Goal: Information Seeking & Learning: Learn about a topic

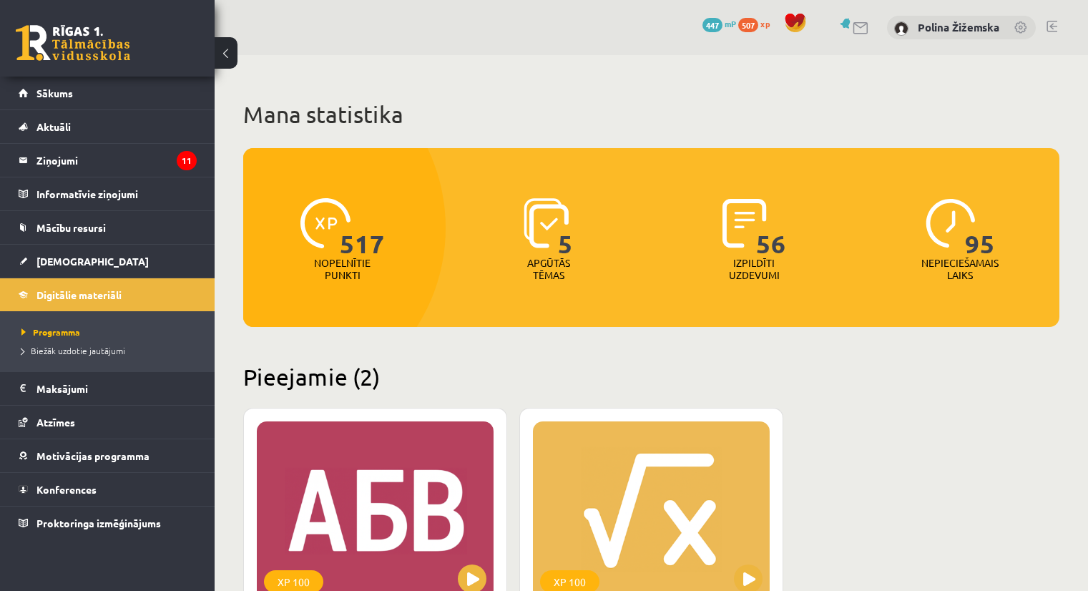
scroll to position [140, 0]
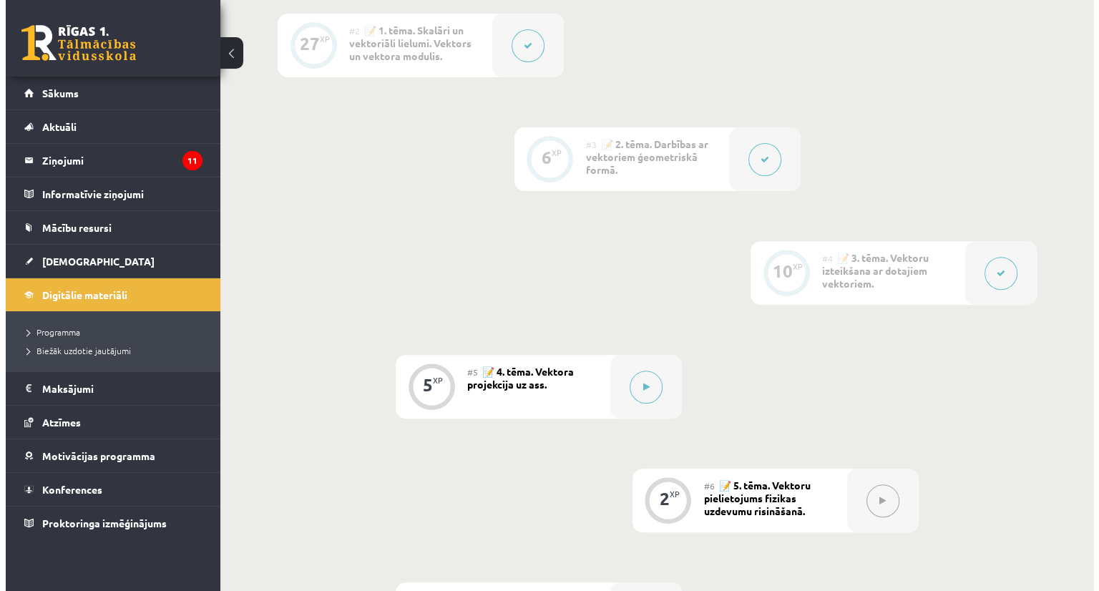
scroll to position [486, 0]
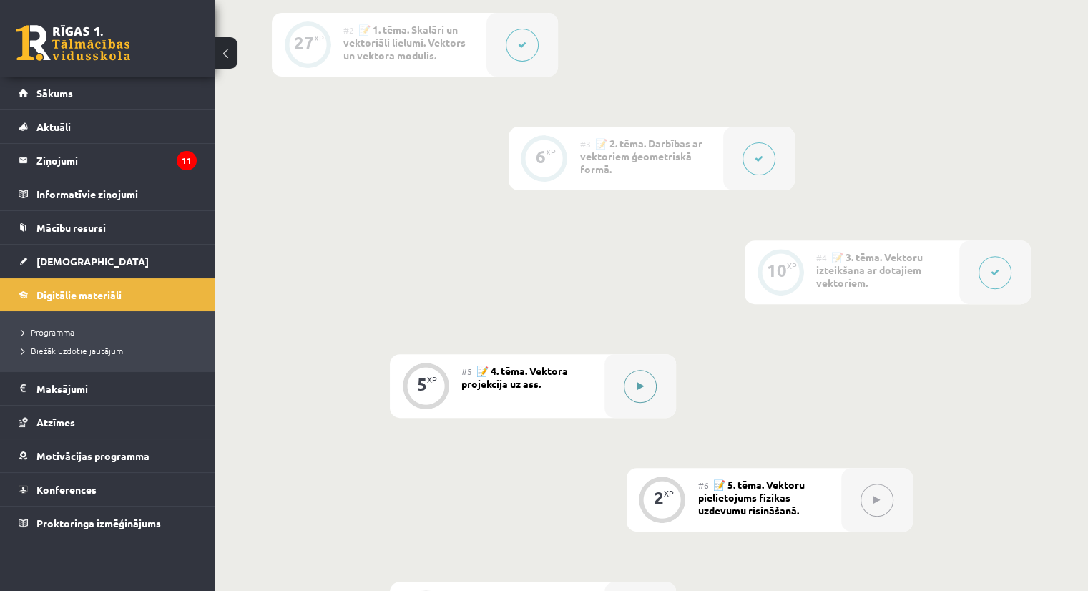
click at [627, 393] on button at bounding box center [640, 386] width 33 height 33
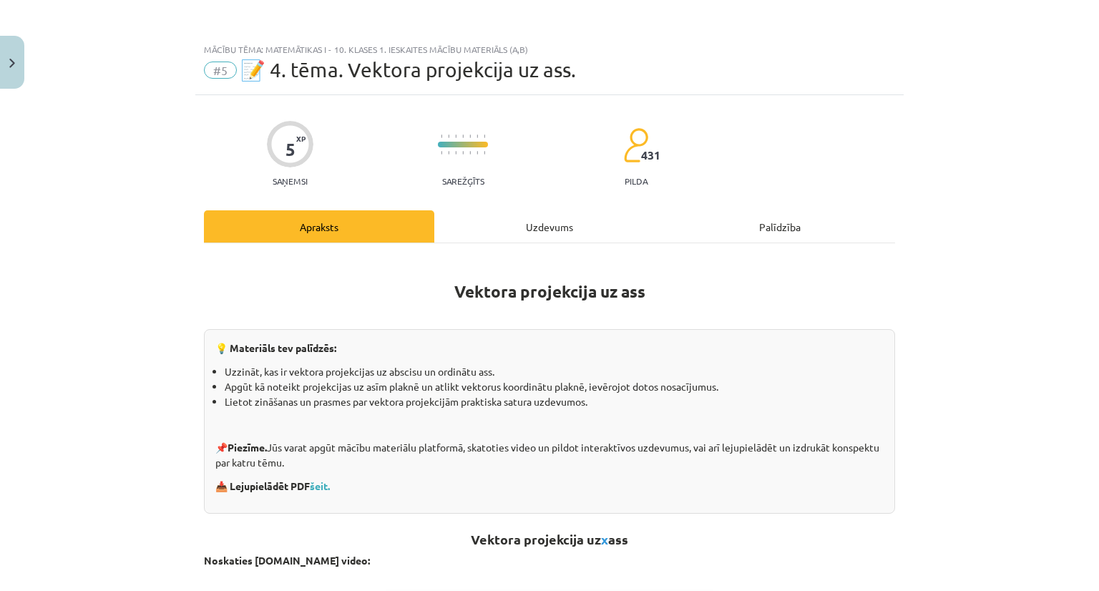
click at [29, 44] on div "Mācību tēma: Matemātikas i - 10. klases 1. ieskaites mācību materiāls (a,b) #5 …" at bounding box center [549, 295] width 1099 height 591
click at [14, 59] on img "Close" at bounding box center [12, 63] width 6 height 9
click at [143, 290] on div "Mācību tēma: Matemātikas i - 10. klases 1. ieskaites mācību materiāls (a,b) #5 …" at bounding box center [549, 295] width 1099 height 591
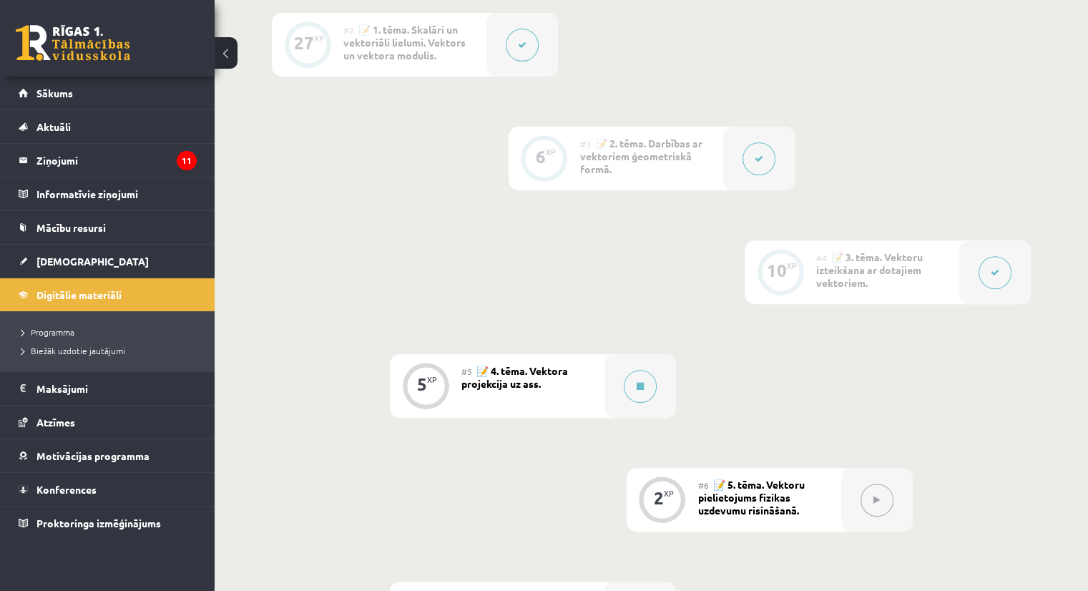
click at [956, 290] on div "#4 📝 3. tēma. Vektoru izteikšana ar dotajiem vektoriem." at bounding box center [887, 272] width 143 height 64
click at [967, 289] on div at bounding box center [995, 272] width 72 height 64
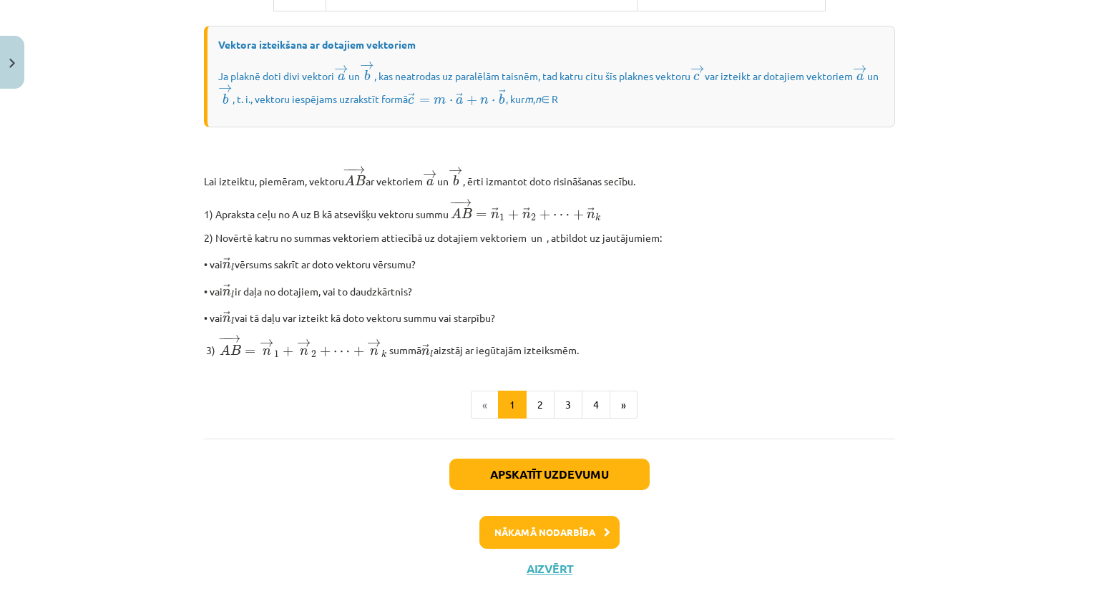
scroll to position [1168, 0]
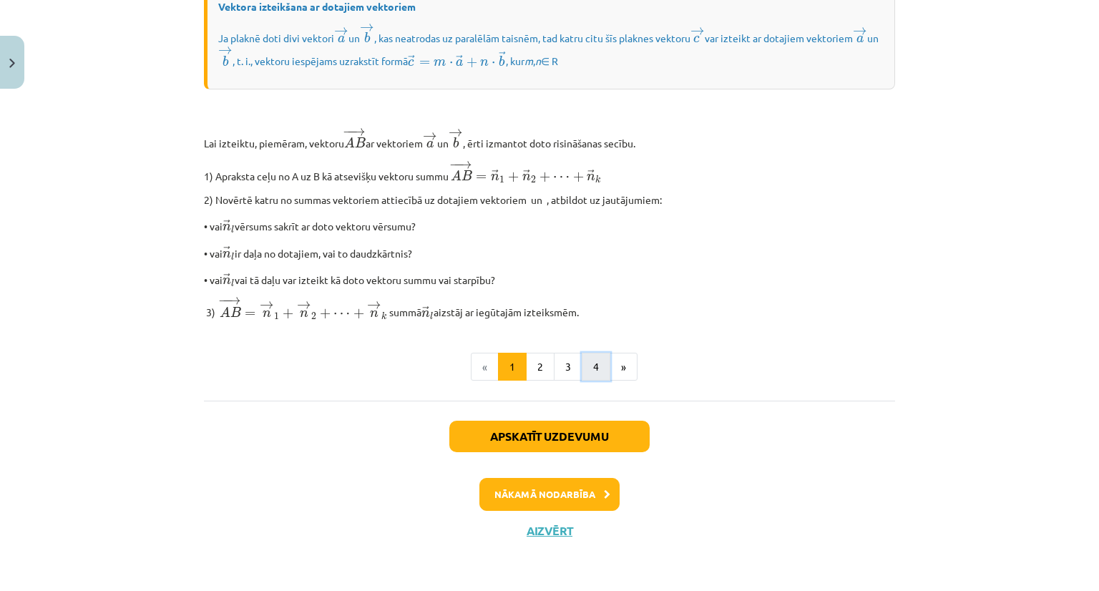
click at [587, 373] on button "4" at bounding box center [596, 367] width 29 height 29
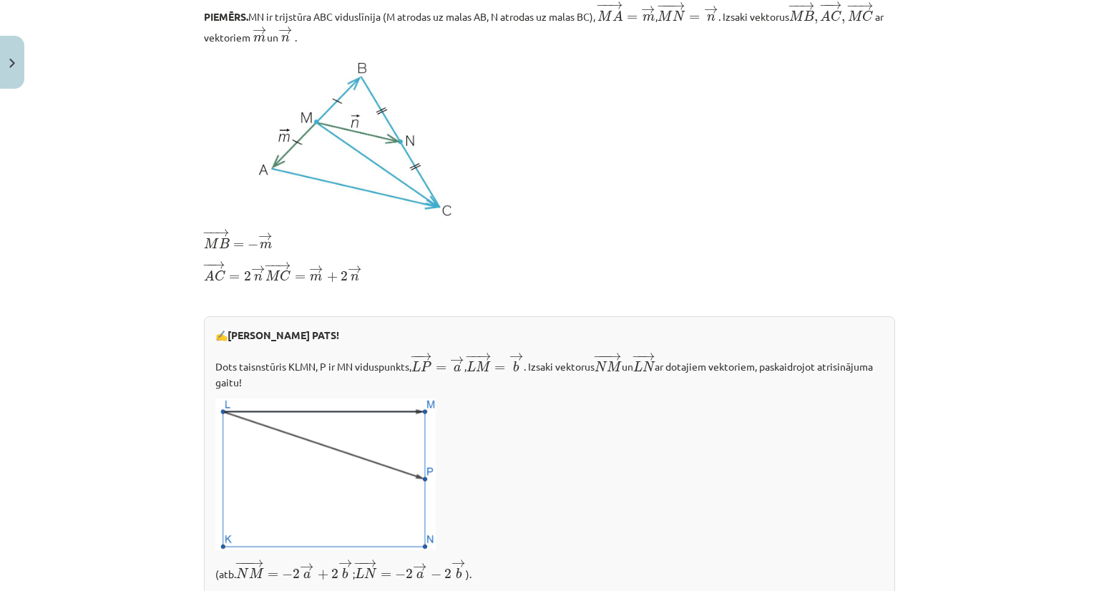
scroll to position [541, 0]
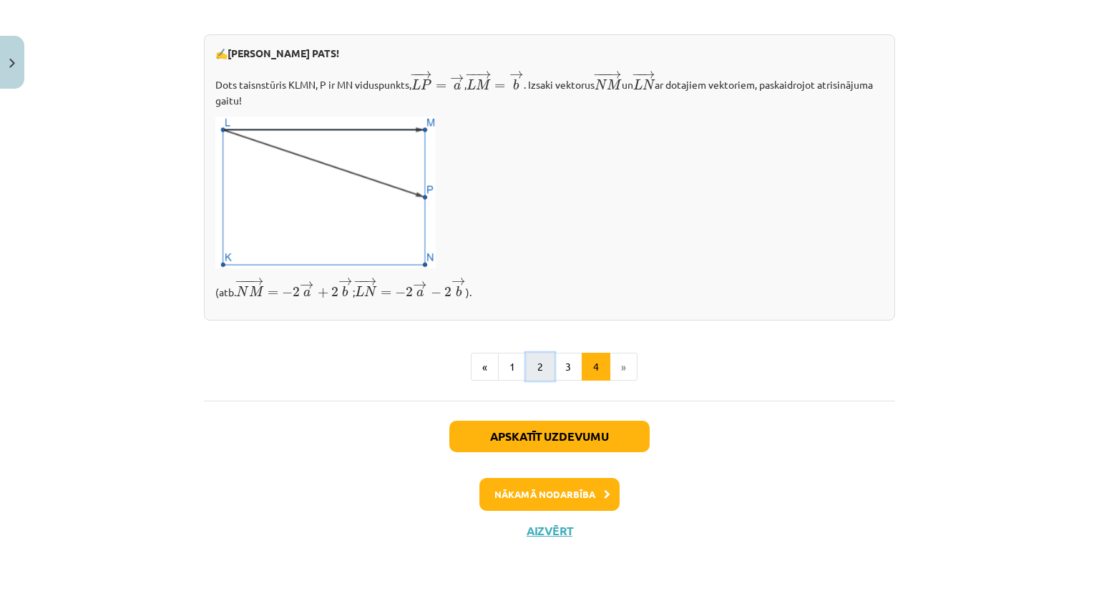
click at [536, 367] on button "2" at bounding box center [540, 367] width 29 height 29
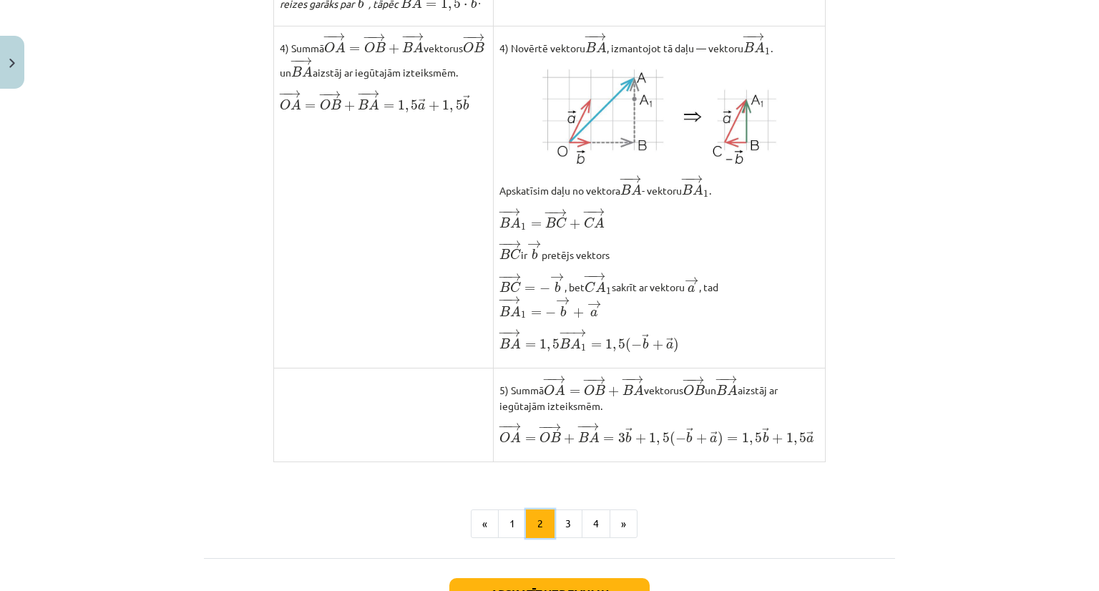
scroll to position [1163, 0]
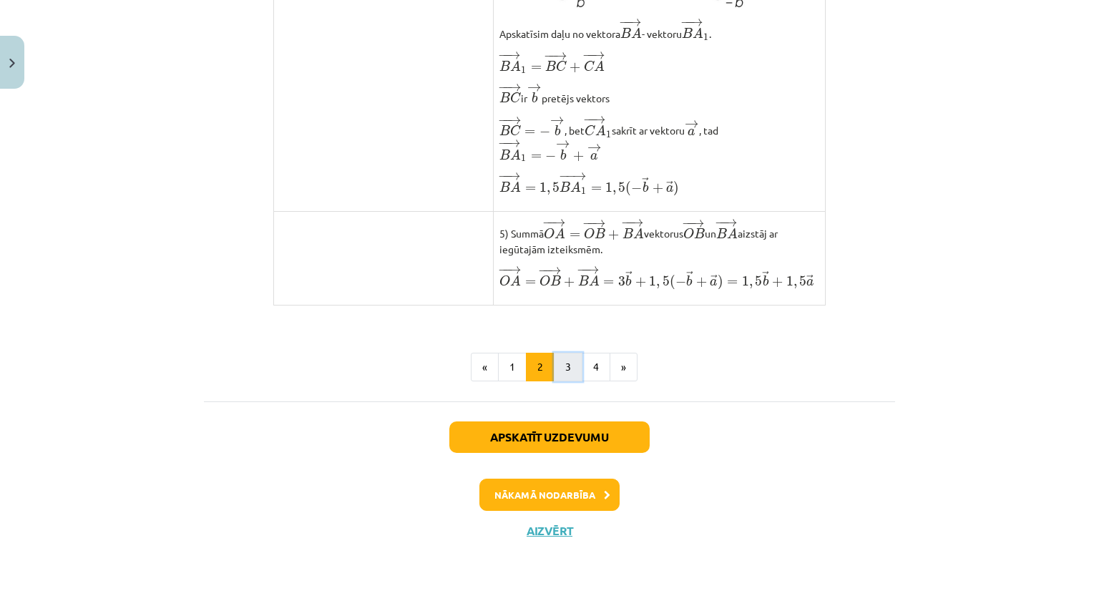
click at [555, 373] on button "3" at bounding box center [568, 367] width 29 height 29
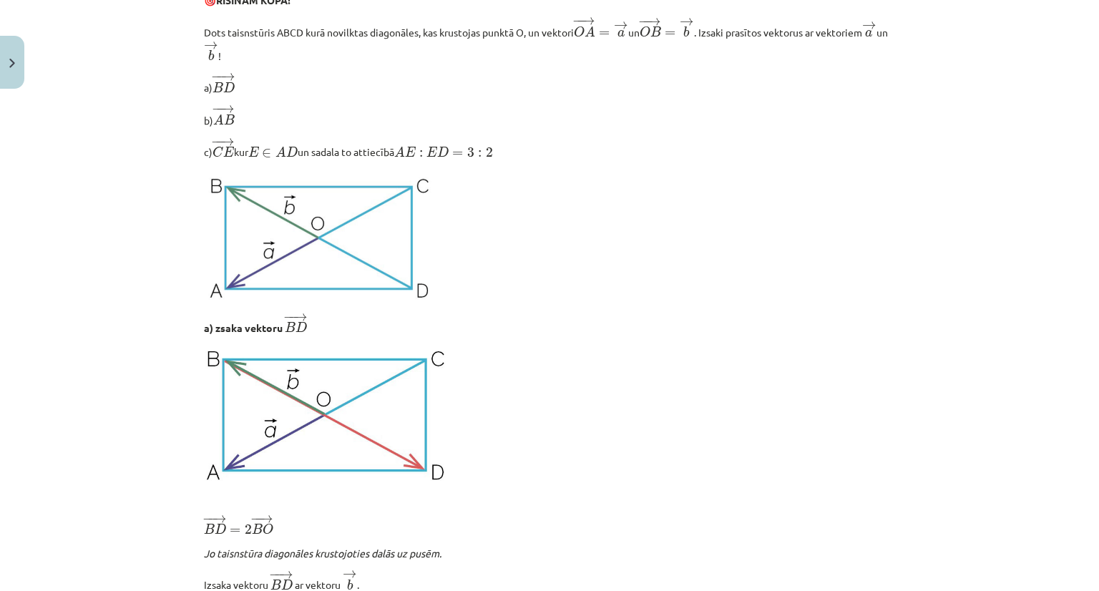
scroll to position [255, 0]
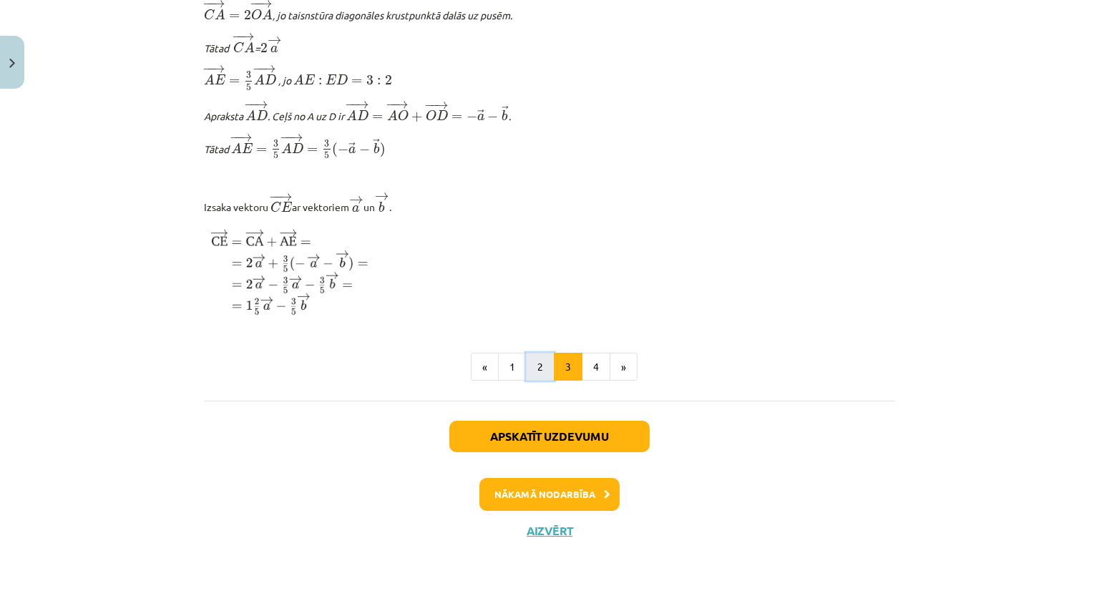
click at [529, 366] on button "2" at bounding box center [540, 367] width 29 height 29
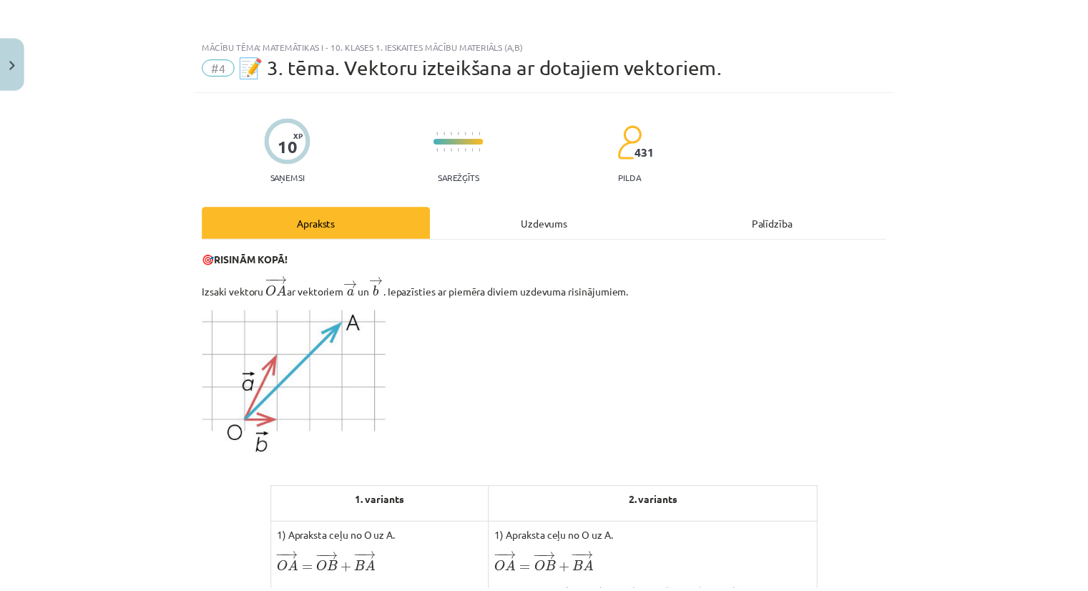
scroll to position [0, 0]
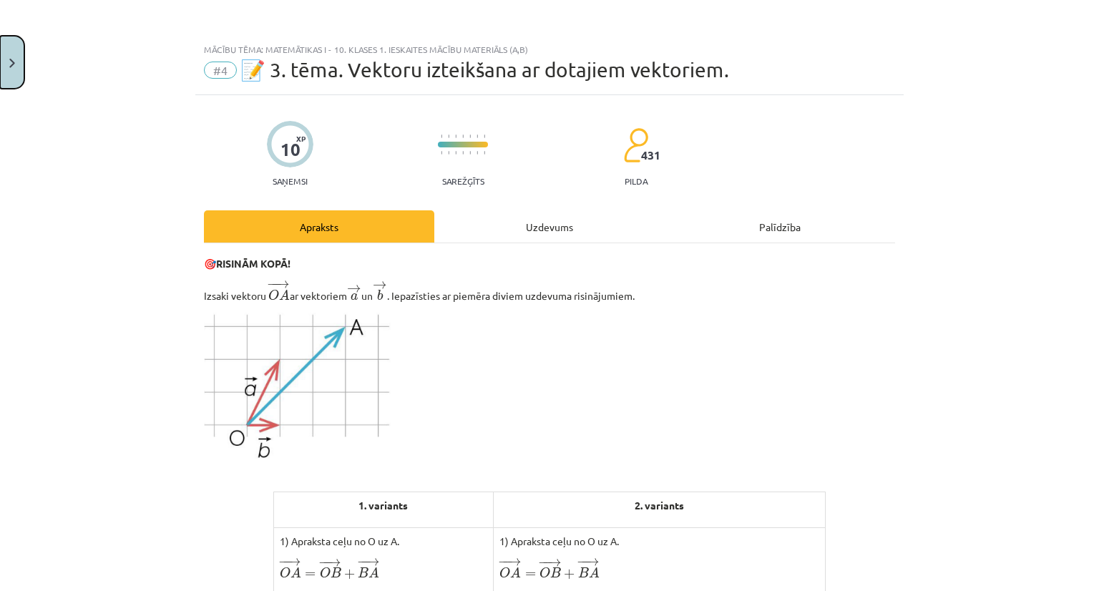
click at [10, 64] on img "Close" at bounding box center [12, 63] width 6 height 9
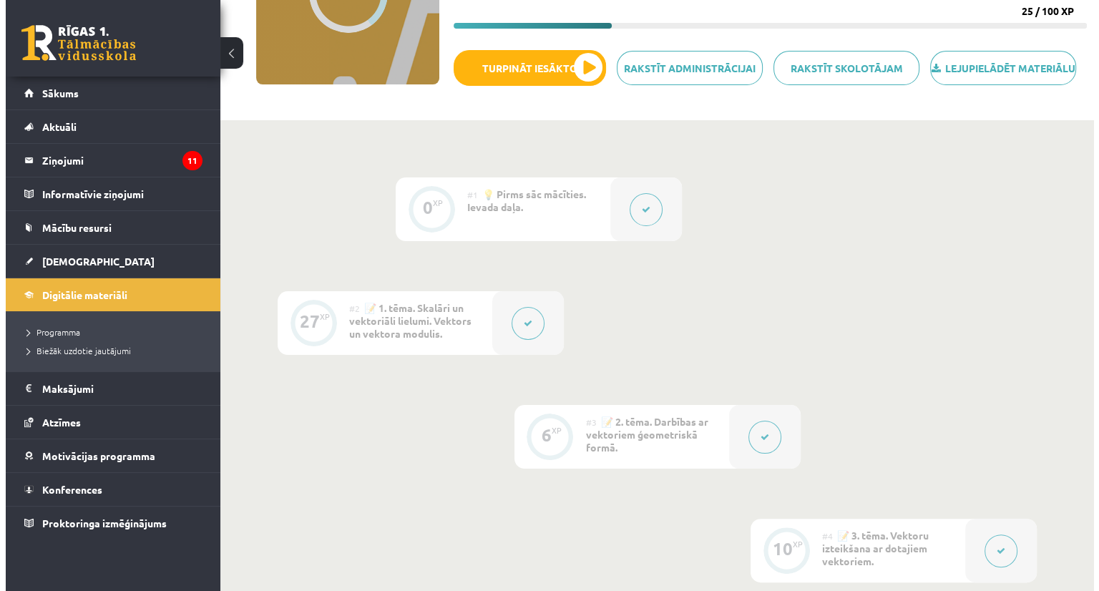
scroll to position [206, 0]
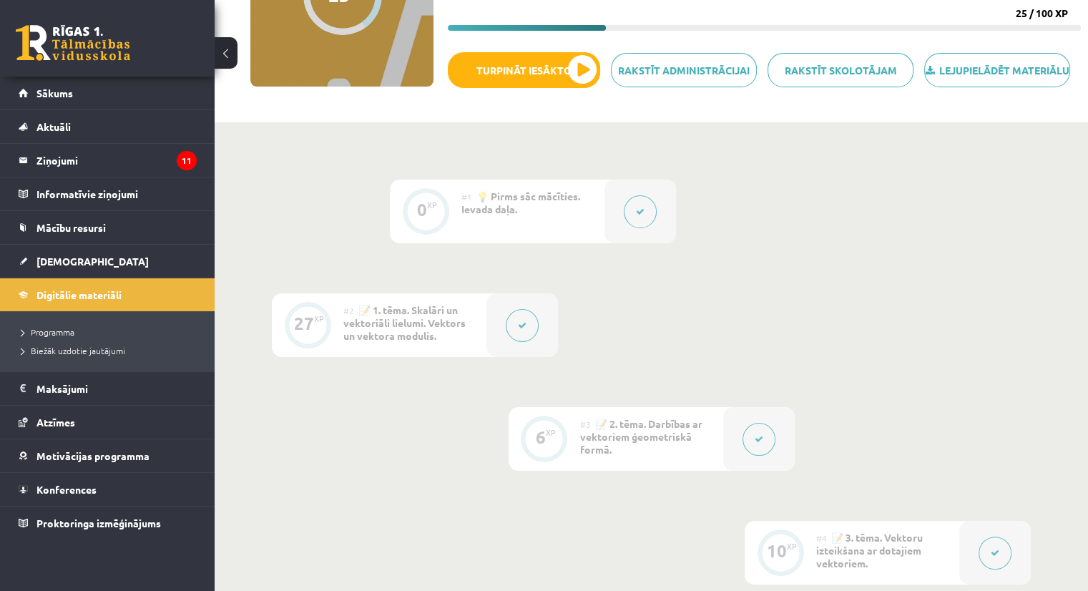
click at [512, 342] on button at bounding box center [522, 325] width 33 height 33
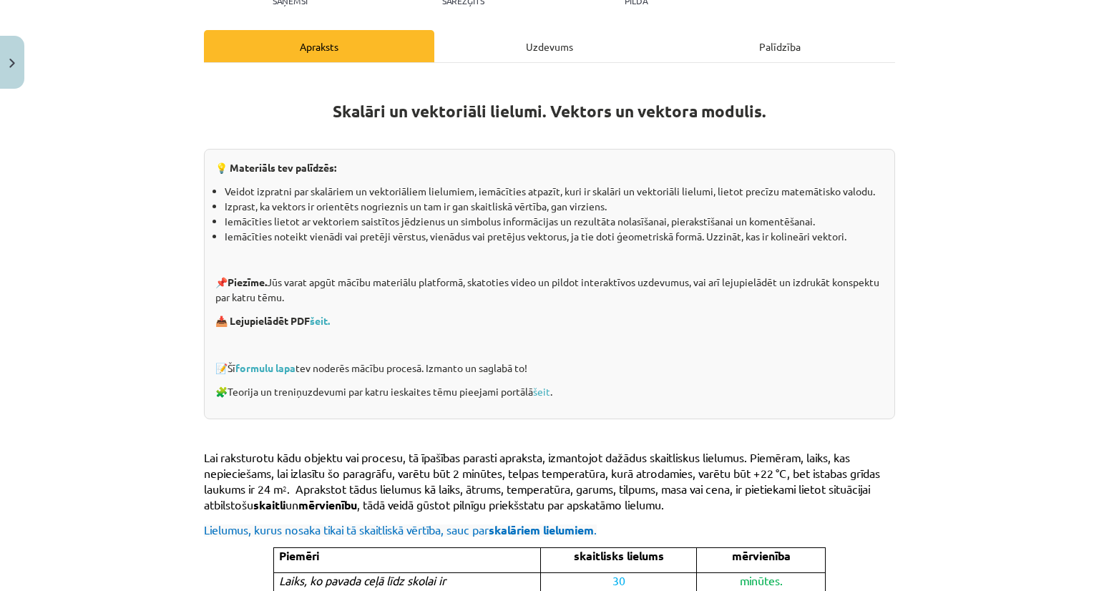
scroll to position [215, 0]
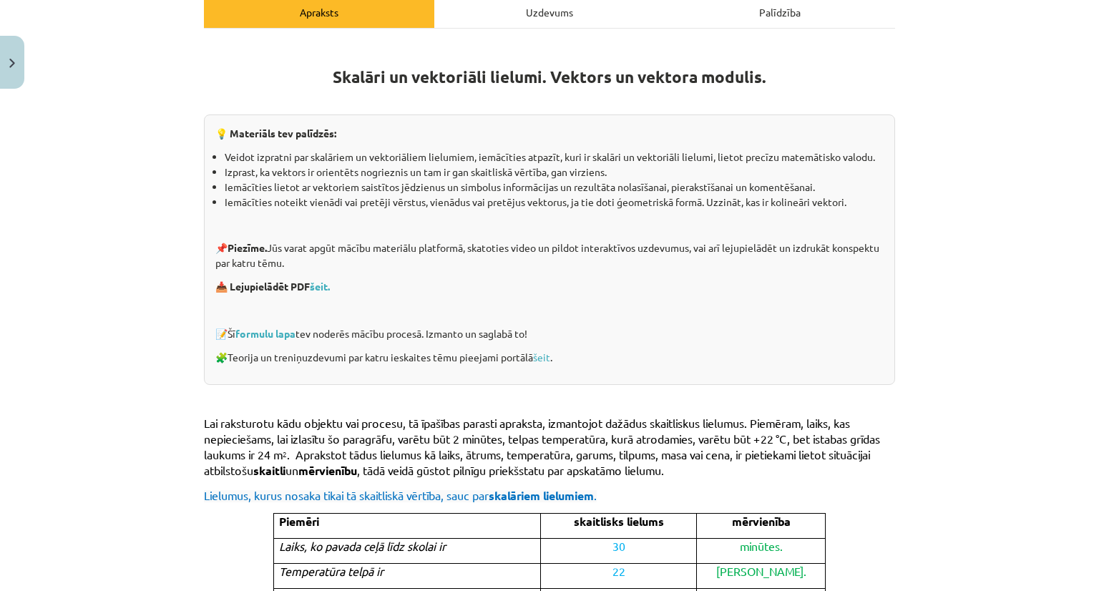
click at [551, 355] on p "🧩 Teorija un treniņuzdevumi par katru ieskaites tēmu pieejami portālā šeit ." at bounding box center [549, 357] width 668 height 15
click at [542, 355] on link "šeit" at bounding box center [541, 356] width 17 height 13
